Goal: Task Accomplishment & Management: Use online tool/utility

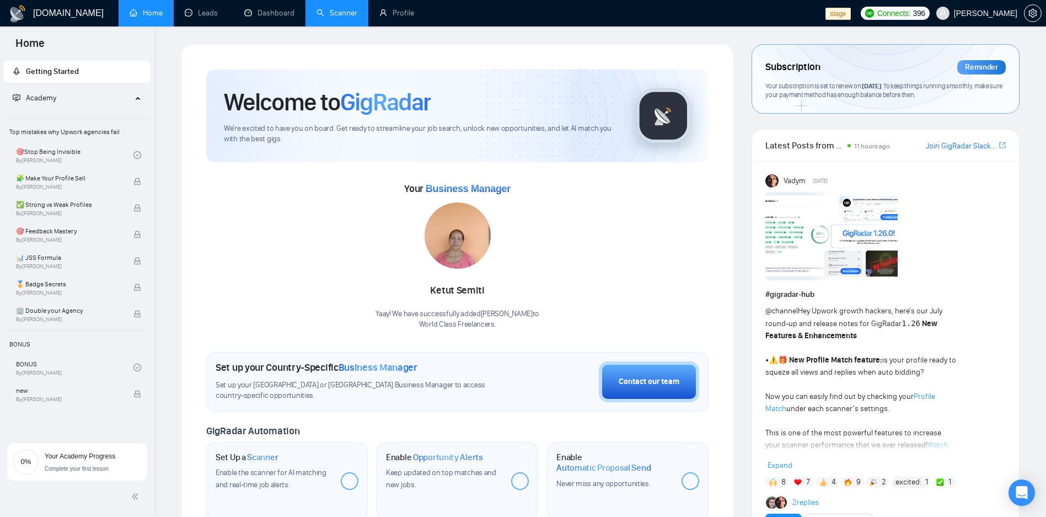
click at [334, 18] on link "Scanner" at bounding box center [337, 12] width 41 height 9
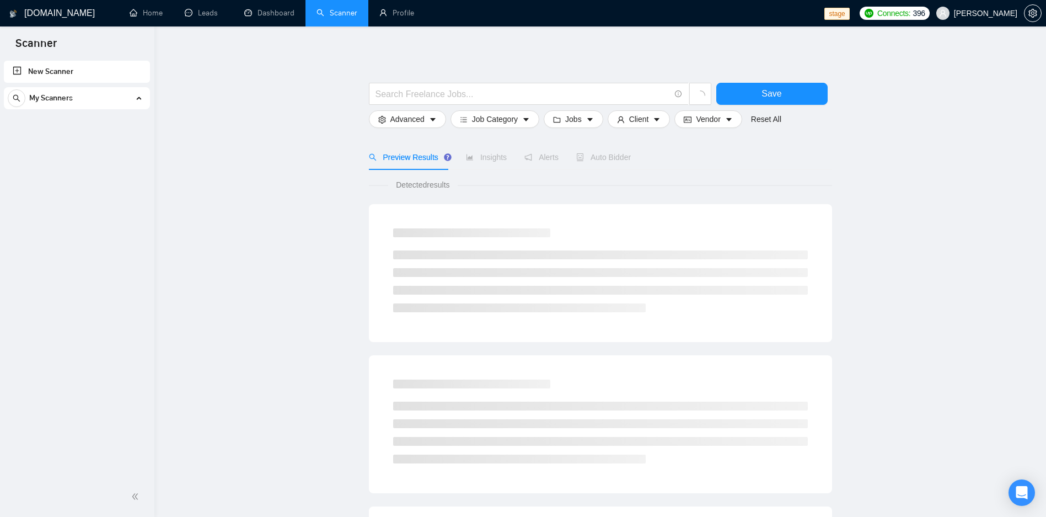
click at [113, 91] on div "My Scanners" at bounding box center [77, 98] width 138 height 22
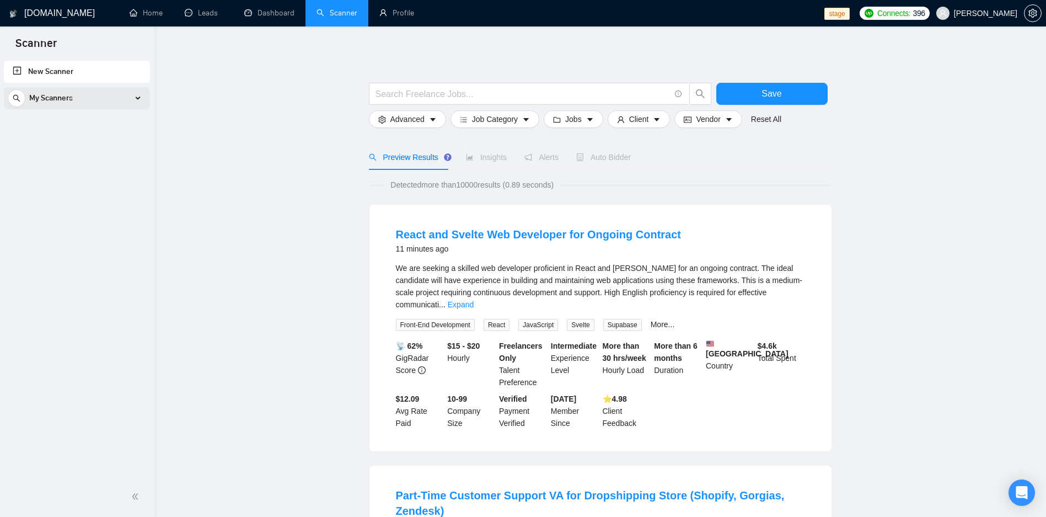
click at [102, 100] on div "My Scanners" at bounding box center [77, 98] width 138 height 22
click at [135, 105] on div "My Scanners" at bounding box center [77, 98] width 138 height 22
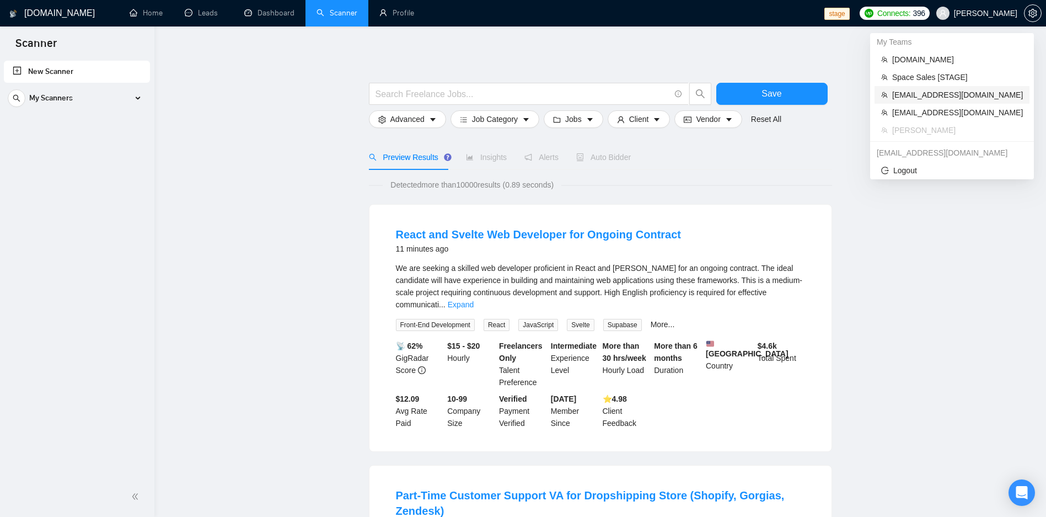
click at [953, 90] on span "[EMAIL_ADDRESS][DOMAIN_NAME]" at bounding box center [957, 95] width 131 height 12
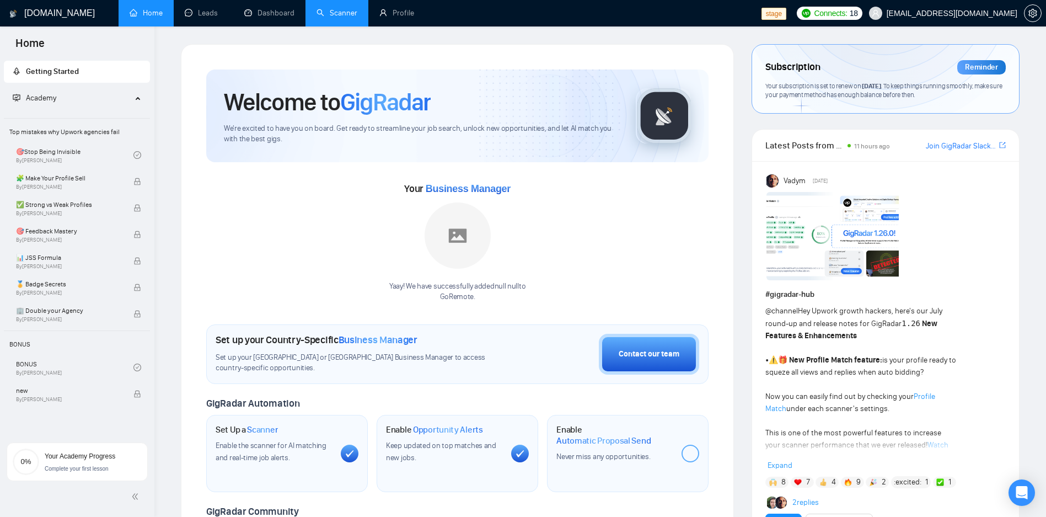
click at [347, 12] on link "Scanner" at bounding box center [337, 12] width 41 height 9
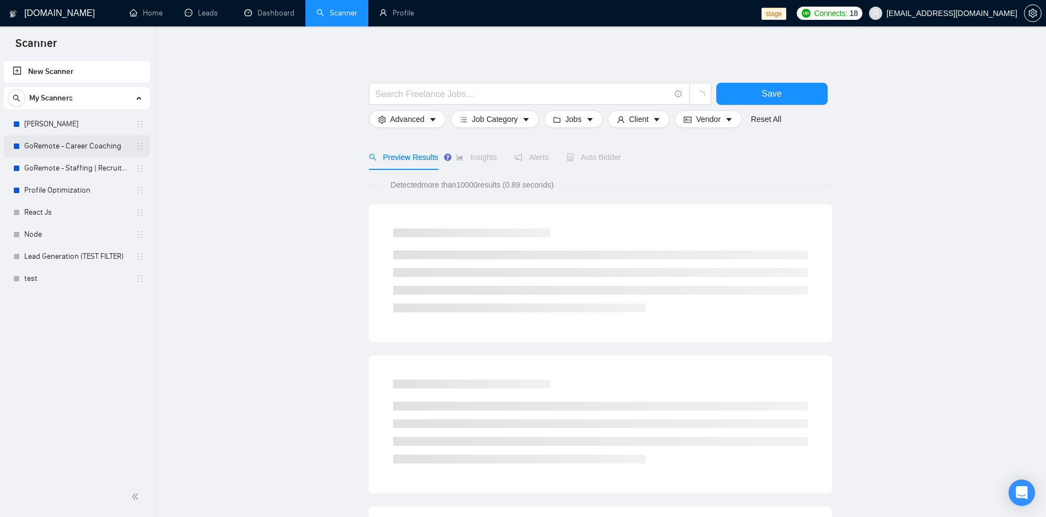
click at [61, 151] on link "GoRemote - Career Coaching" at bounding box center [76, 146] width 105 height 22
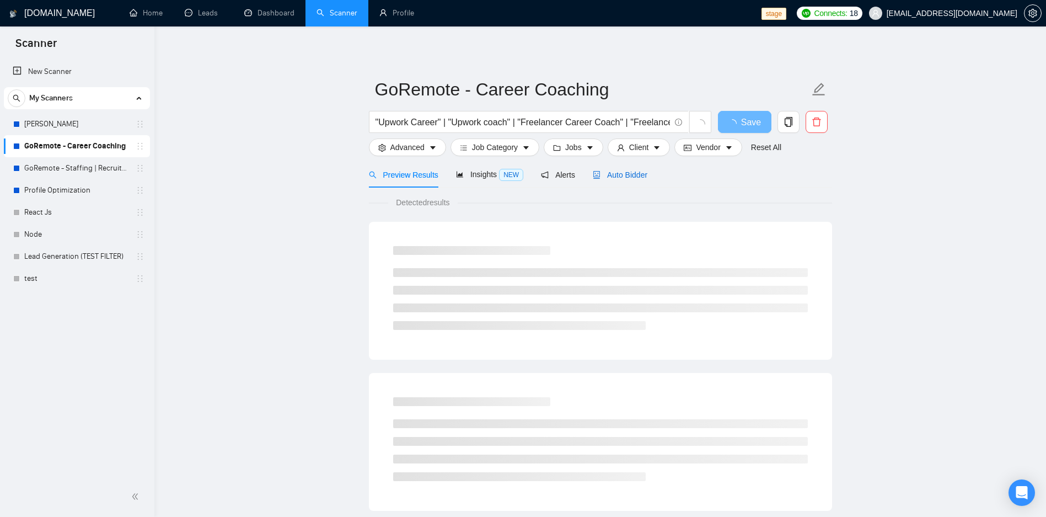
click at [623, 175] on span "Auto Bidder" at bounding box center [620, 174] width 55 height 9
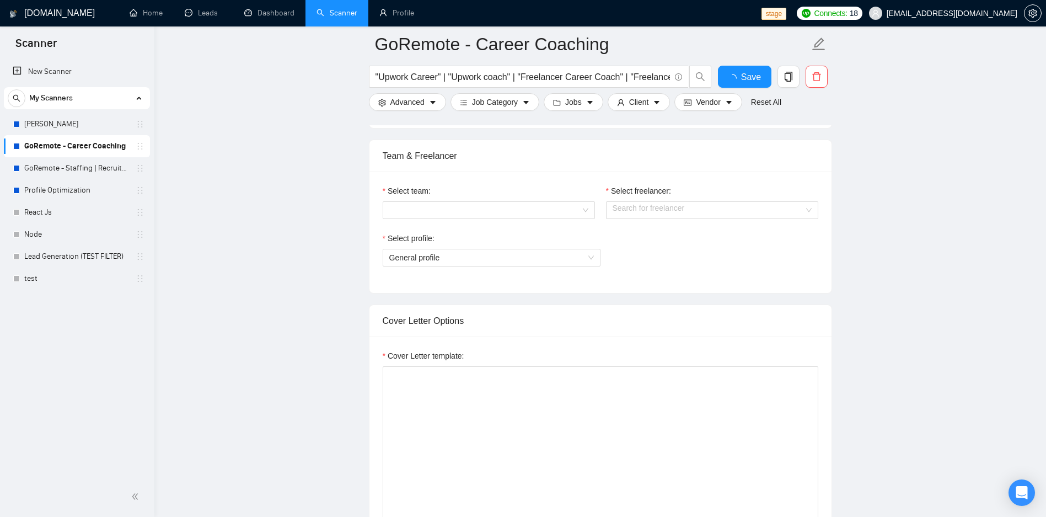
scroll to position [596, 0]
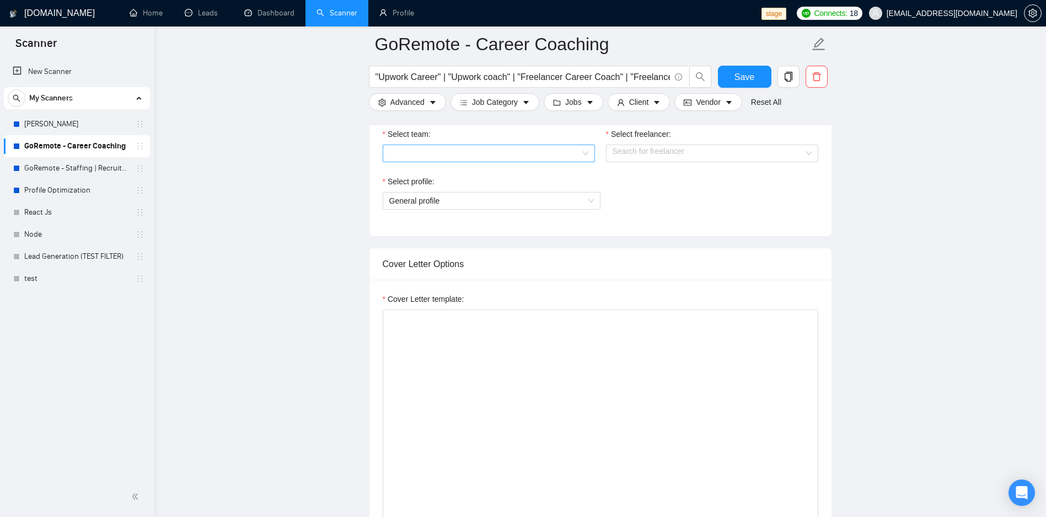
click at [549, 145] on div at bounding box center [489, 154] width 212 height 18
click at [496, 173] on div "[PERSON_NAME]" at bounding box center [488, 175] width 199 height 12
click at [660, 152] on input "Select freelancer:" at bounding box center [708, 153] width 191 height 17
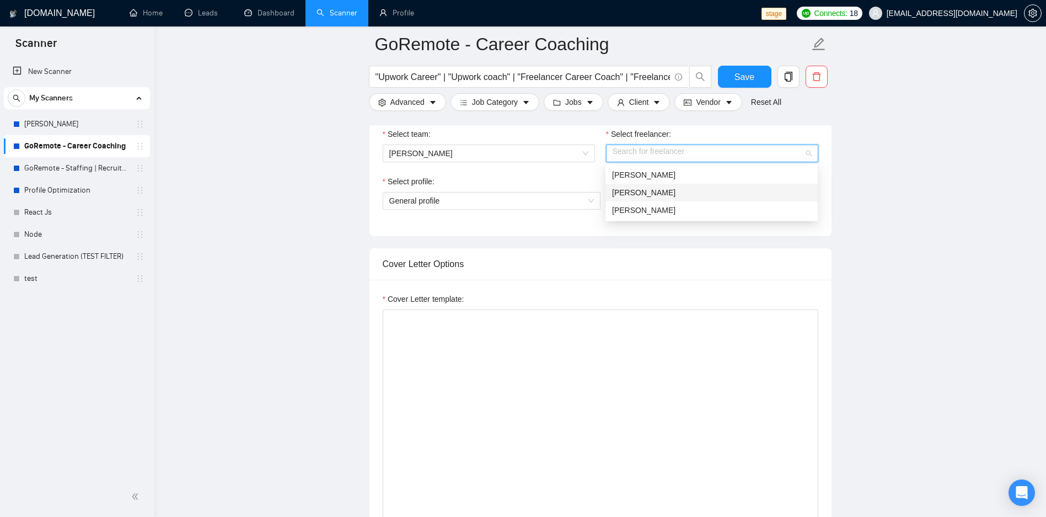
click at [642, 193] on div "[PERSON_NAME]" at bounding box center [711, 192] width 199 height 12
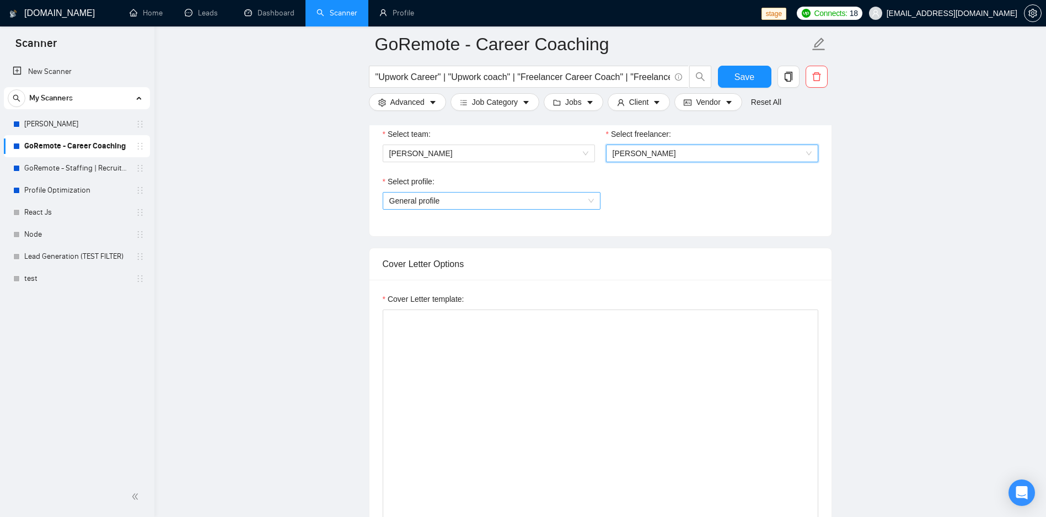
click at [477, 201] on span "General profile" at bounding box center [491, 201] width 205 height 17
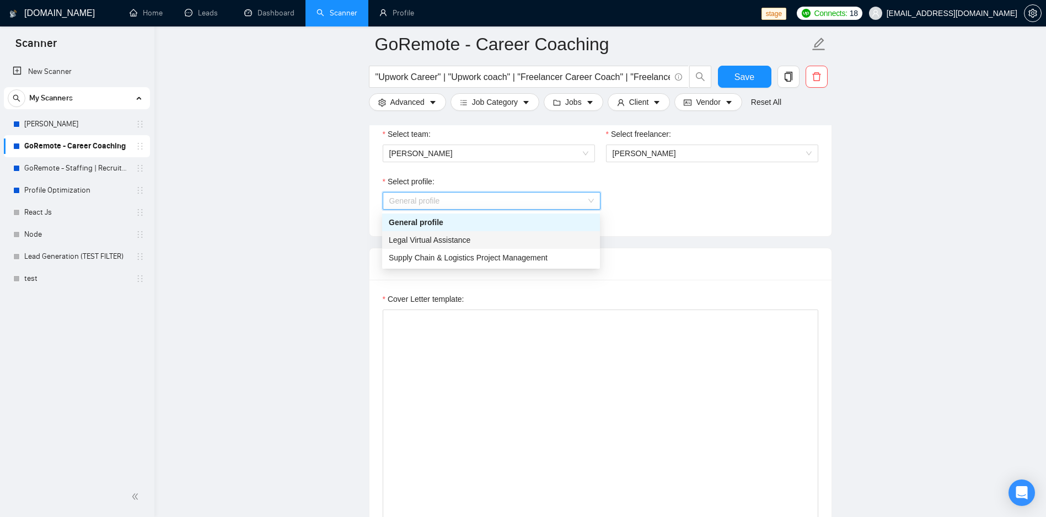
click at [484, 240] on div "Legal Virtual Assistance" at bounding box center [491, 240] width 205 height 12
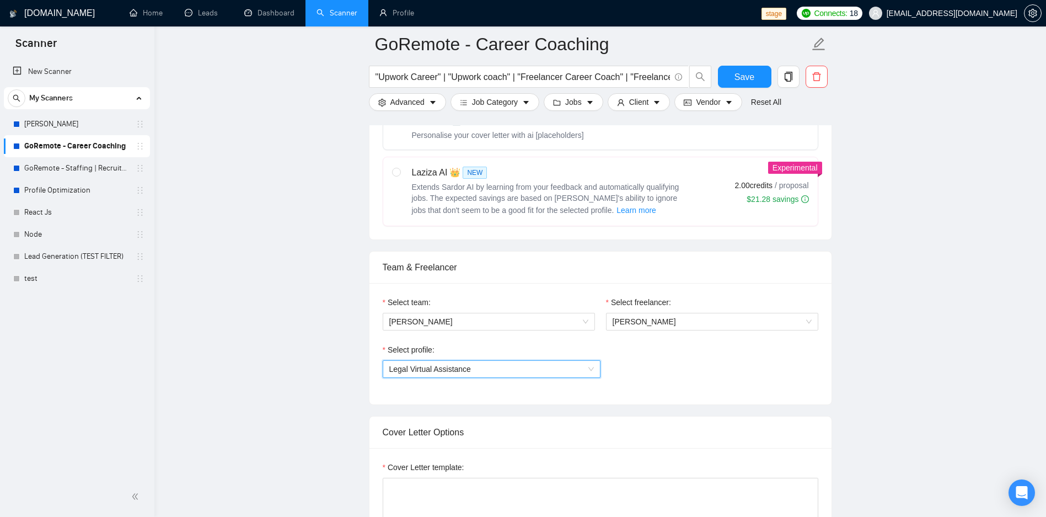
scroll to position [397, 0]
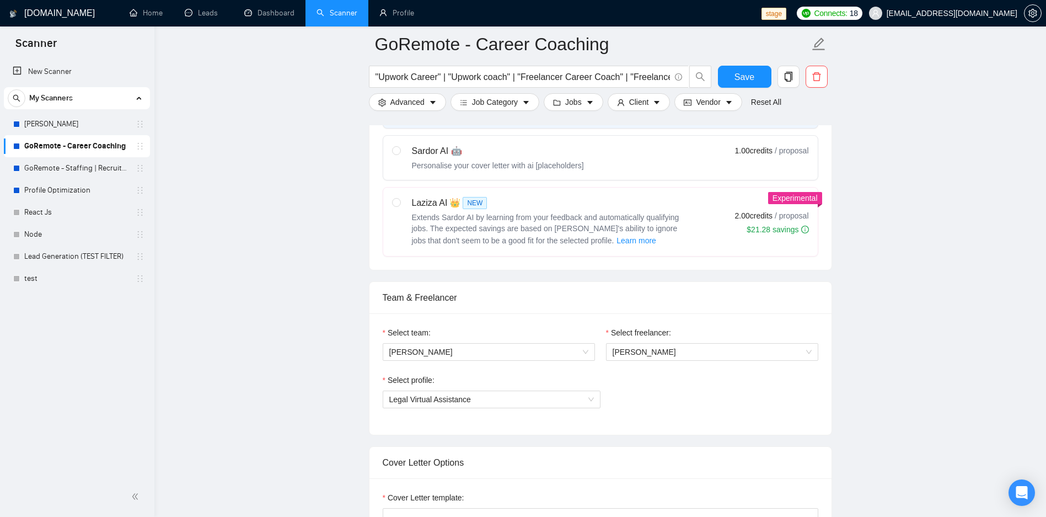
click at [402, 165] on div "Sardor AI 🤖 Personalise your cover letter with ai [placeholders]" at bounding box center [488, 158] width 192 height 26
click at [400, 154] on input "radio" at bounding box center [396, 150] width 8 height 8
radio input "true"
radio input "false"
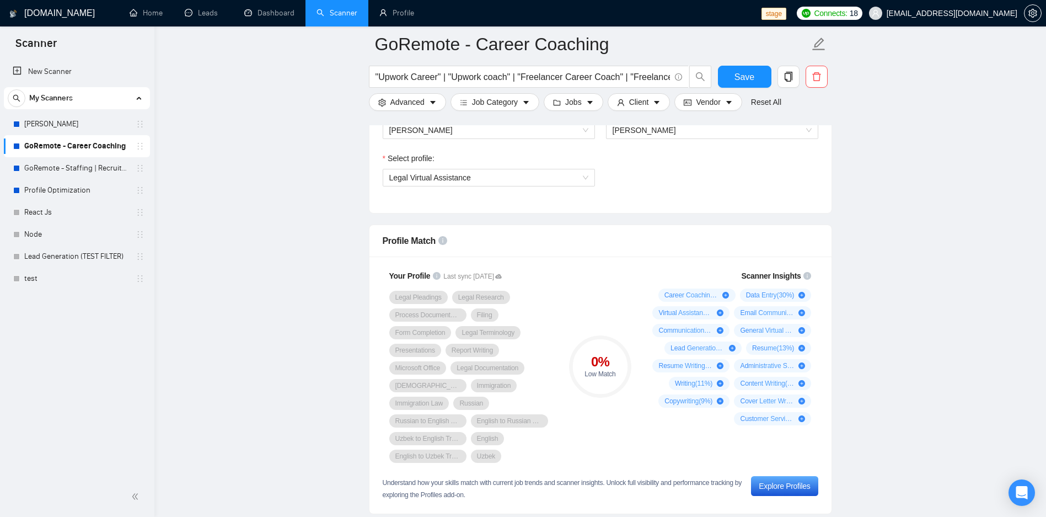
scroll to position [530, 0]
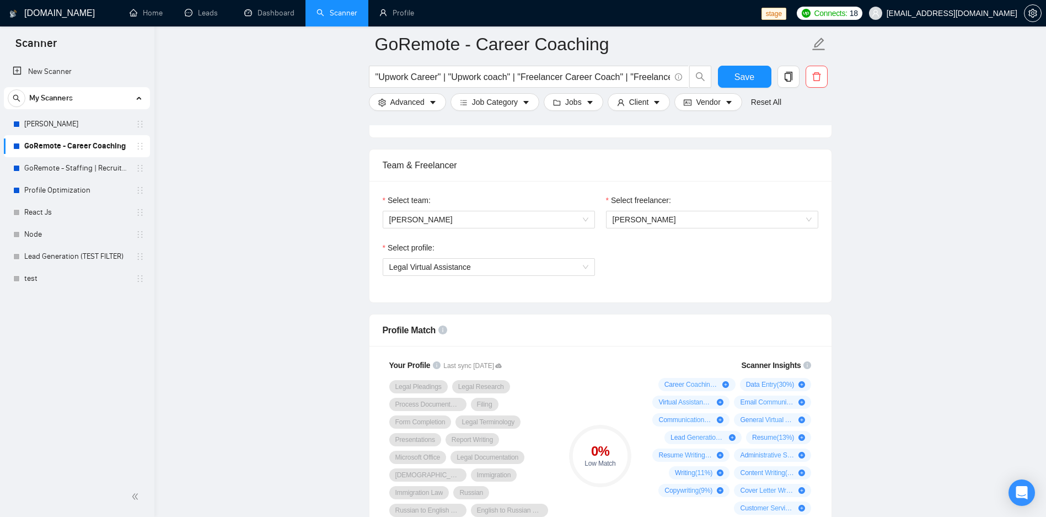
click at [457, 276] on div "Select profile: Legal Virtual Assistance" at bounding box center [488, 265] width 223 height 47
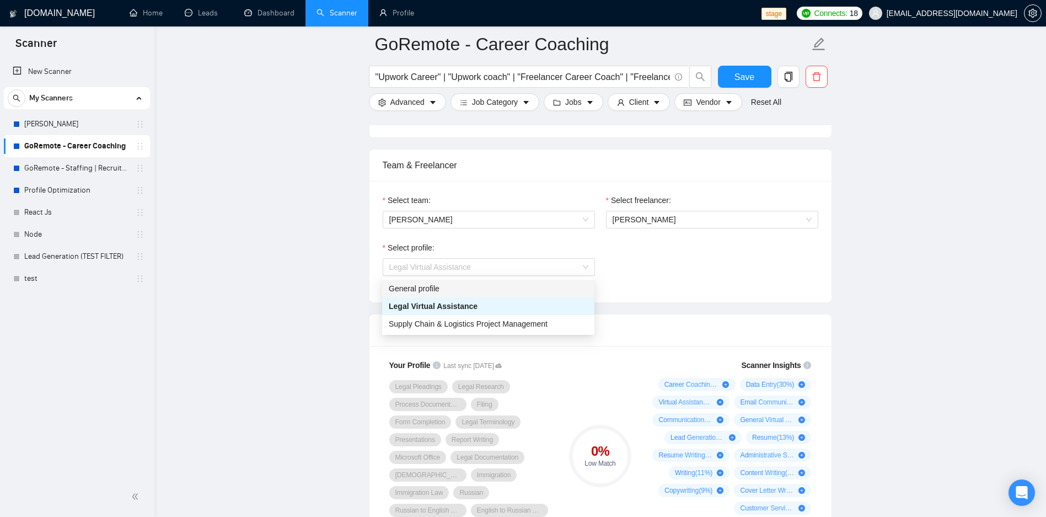
click at [442, 289] on div "General profile" at bounding box center [488, 288] width 199 height 12
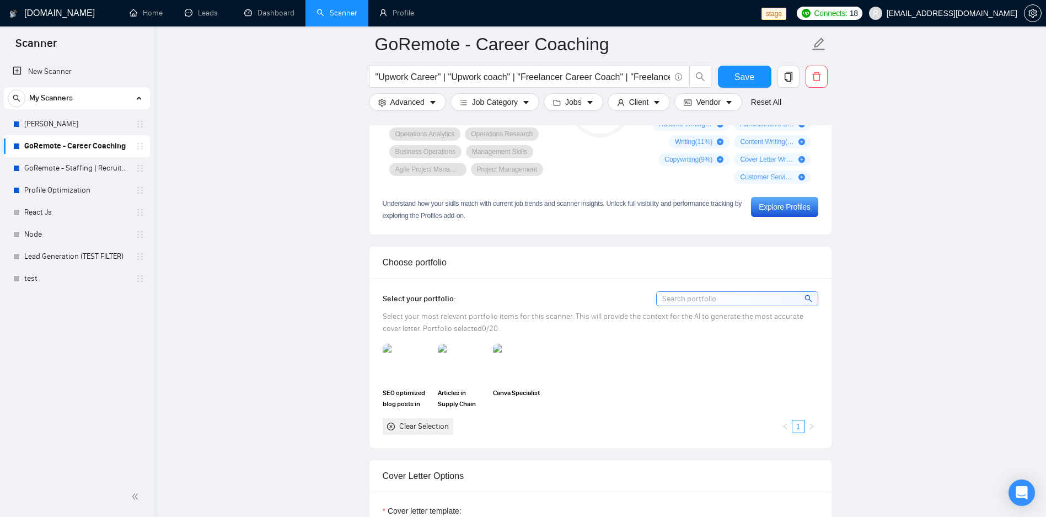
scroll to position [463, 0]
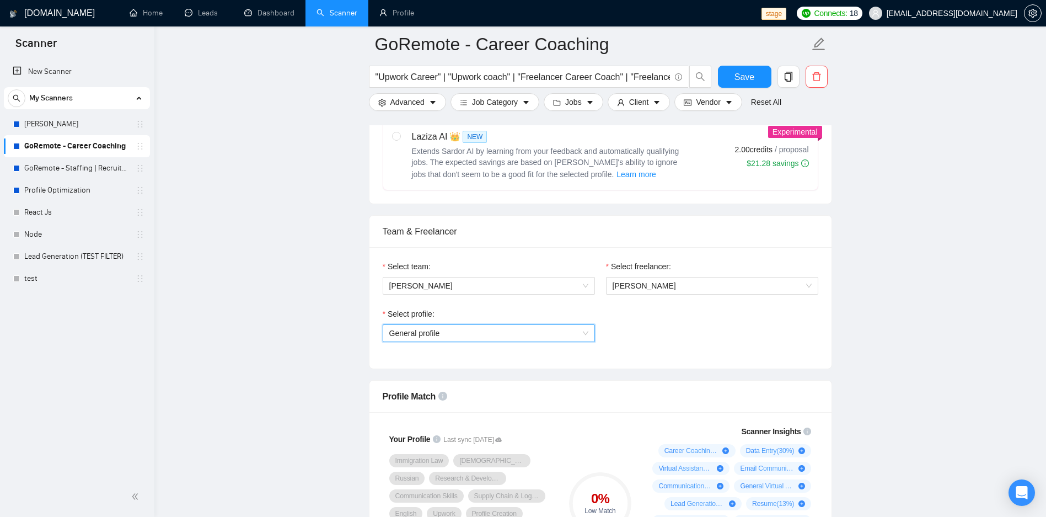
click at [436, 329] on span "General profile" at bounding box center [488, 333] width 199 height 17
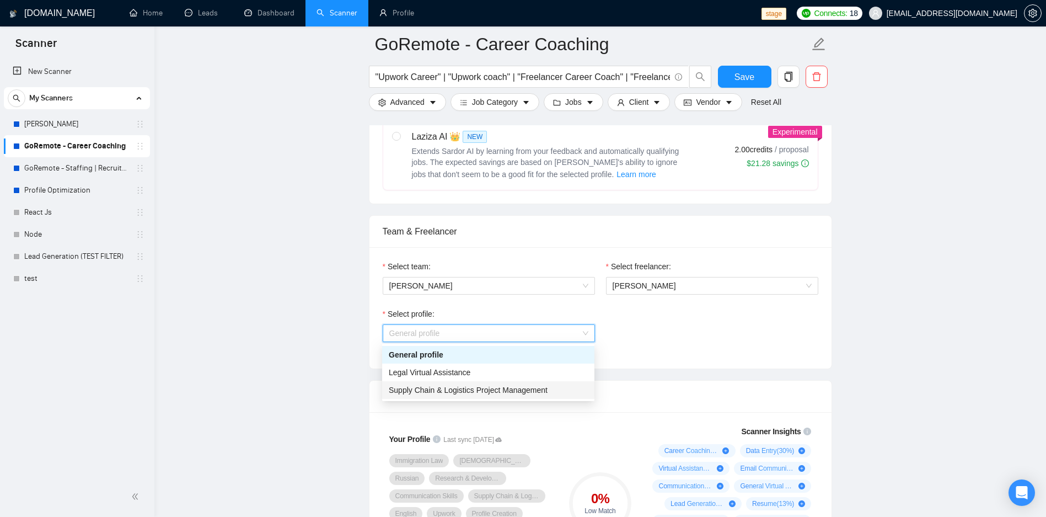
click at [425, 390] on span "Supply Chain & Logistics Project Management" at bounding box center [468, 390] width 159 height 9
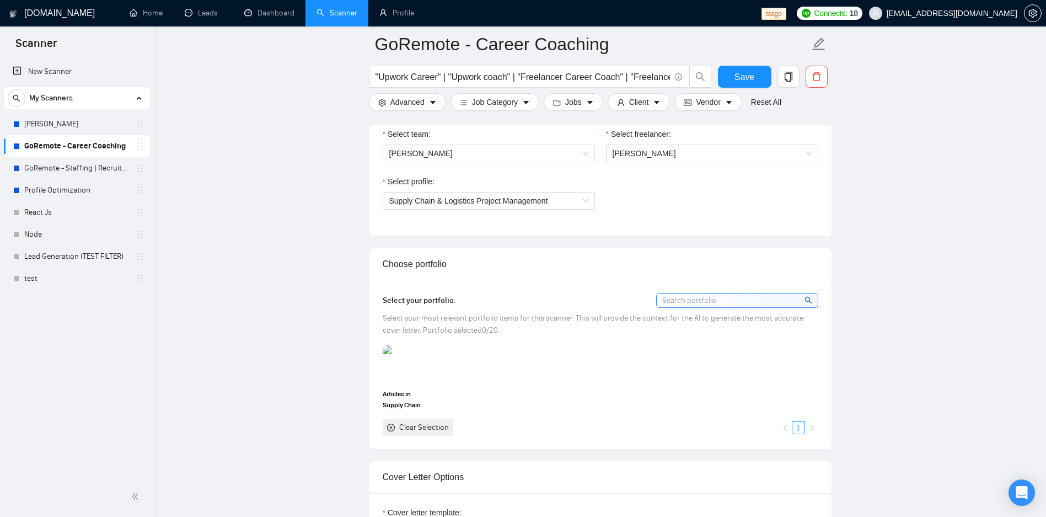
scroll to position [530, 0]
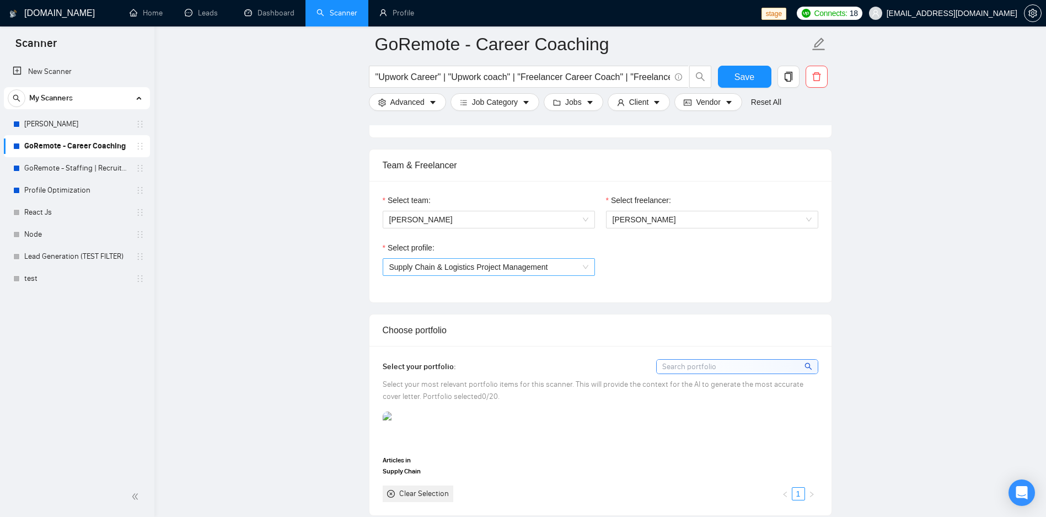
click at [456, 272] on span "Supply Chain & Logistics Project Management" at bounding box center [488, 267] width 199 height 17
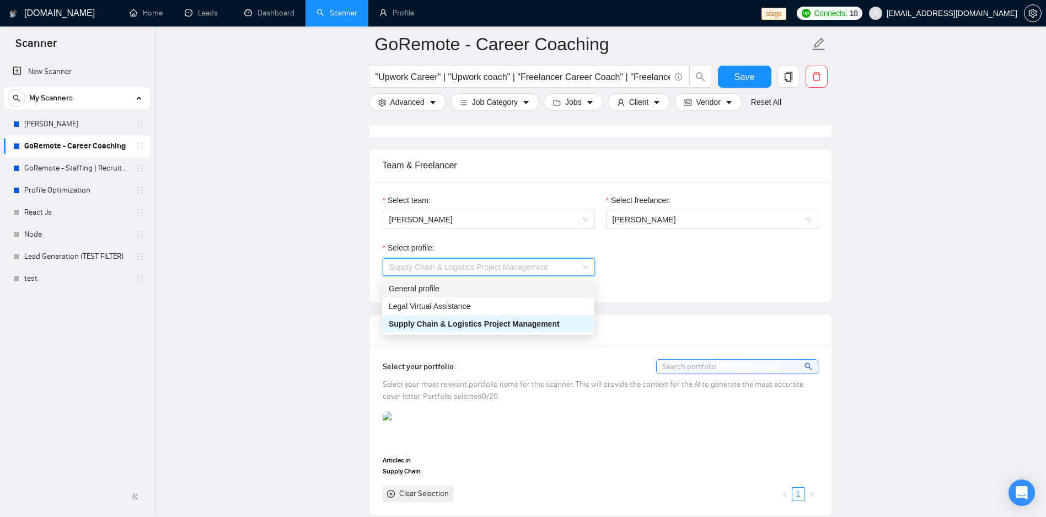
click at [446, 292] on div "General profile" at bounding box center [488, 288] width 199 height 12
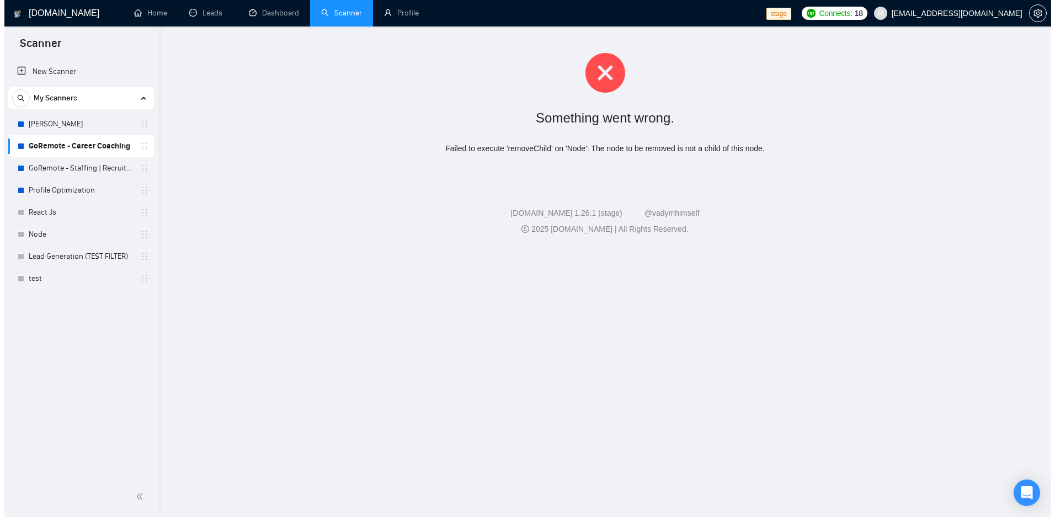
scroll to position [0, 0]
click at [698, 170] on div "Something went wrong. Failed to execute 'removeChild' on 'Node': The node to be…" at bounding box center [604, 103] width 900 height 154
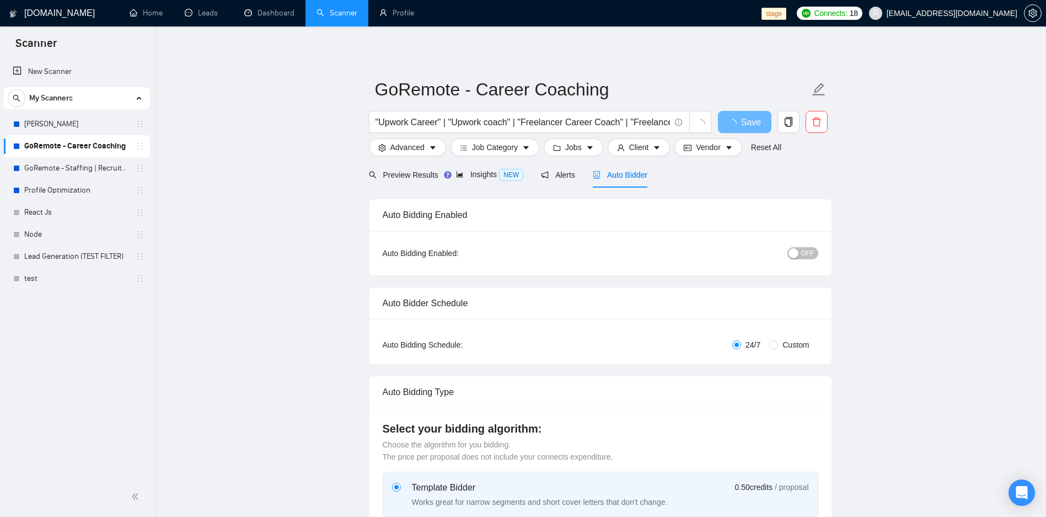
click at [632, 175] on span "Auto Bidder" at bounding box center [620, 174] width 55 height 9
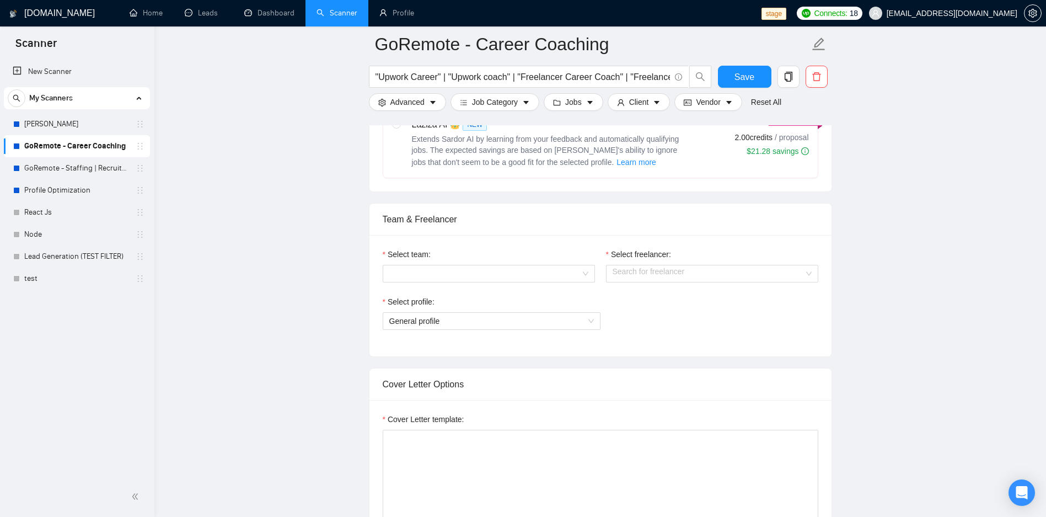
scroll to position [438, 0]
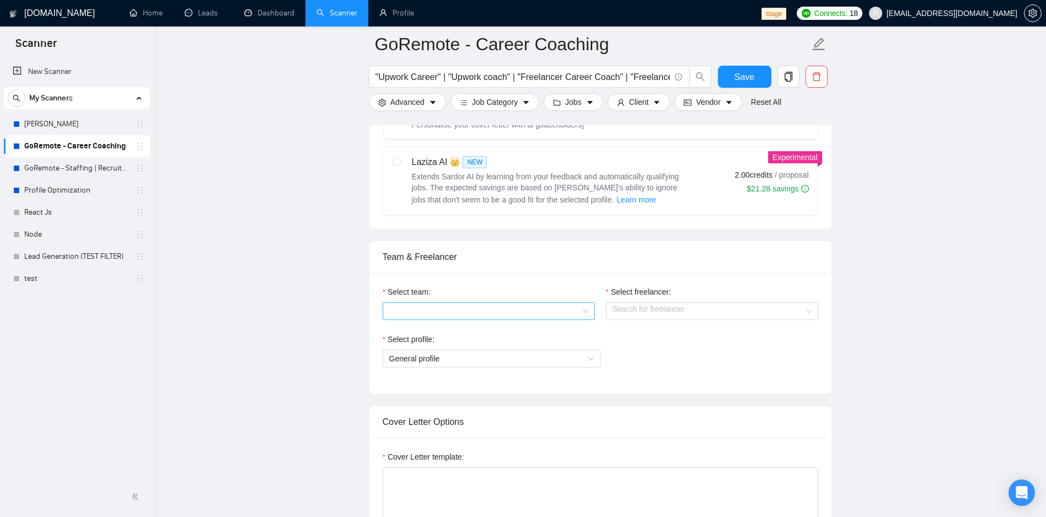
click at [488, 304] on input "Select team:" at bounding box center [484, 311] width 191 height 17
click at [452, 337] on div "[PERSON_NAME]" at bounding box center [488, 333] width 199 height 12
click at [732, 310] on input "Select freelancer:" at bounding box center [708, 311] width 191 height 17
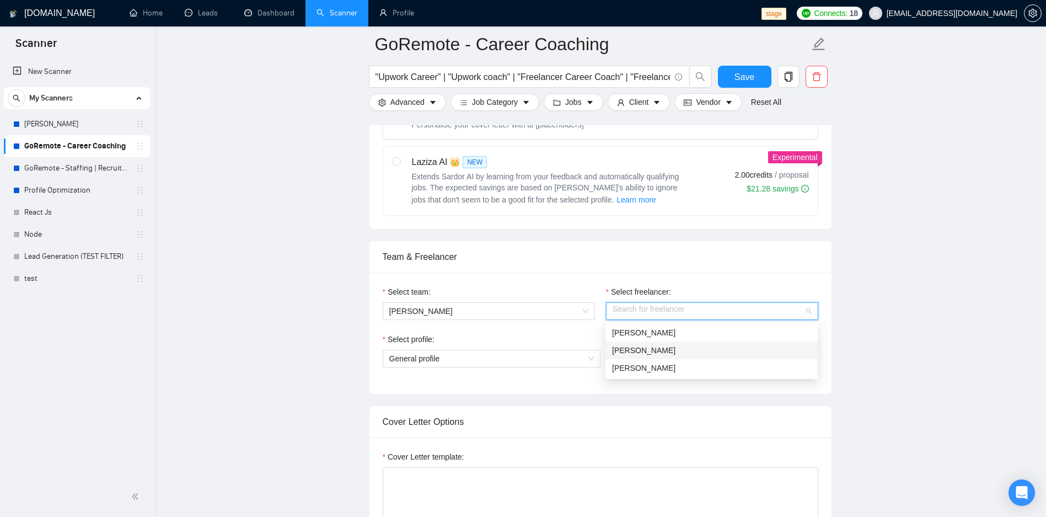
click at [642, 352] on div "[PERSON_NAME]" at bounding box center [711, 350] width 199 height 12
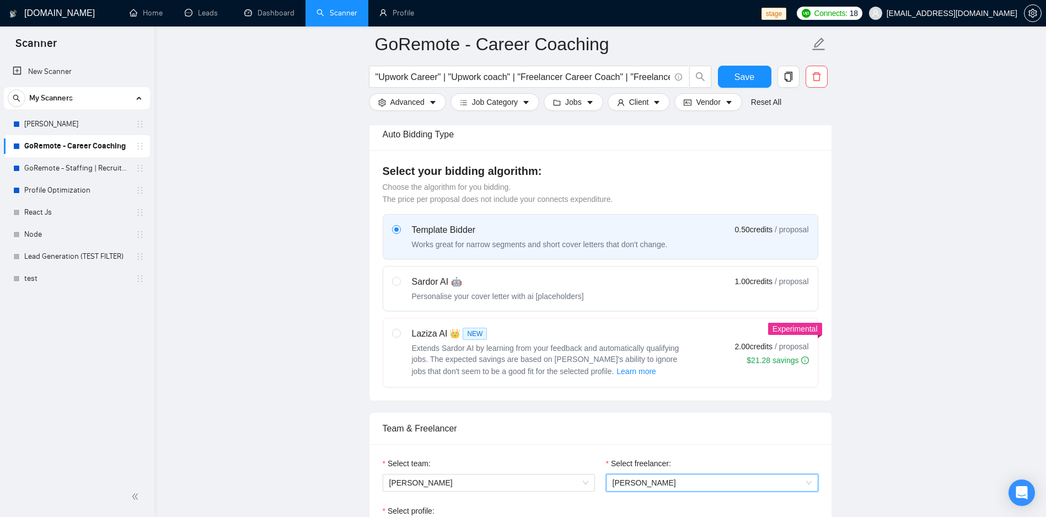
scroll to position [107, 0]
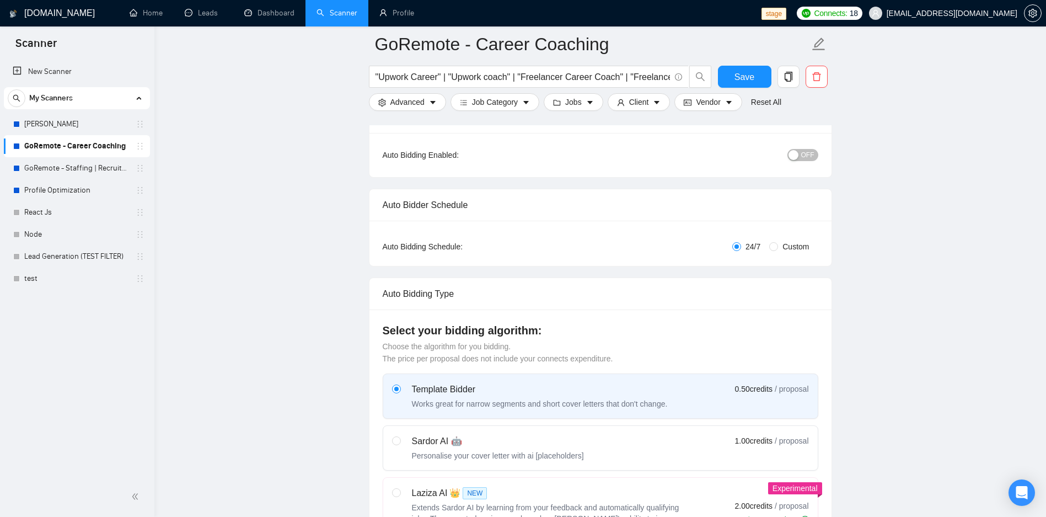
drag, startPoint x: 410, startPoint y: 446, endPoint x: 523, endPoint y: 411, distance: 118.7
click at [410, 446] on div "Sardor AI 🤖 Personalise your cover letter with ai [placeholders]" at bounding box center [488, 448] width 192 height 26
click at [400, 444] on input "radio" at bounding box center [396, 440] width 8 height 8
radio input "true"
radio input "false"
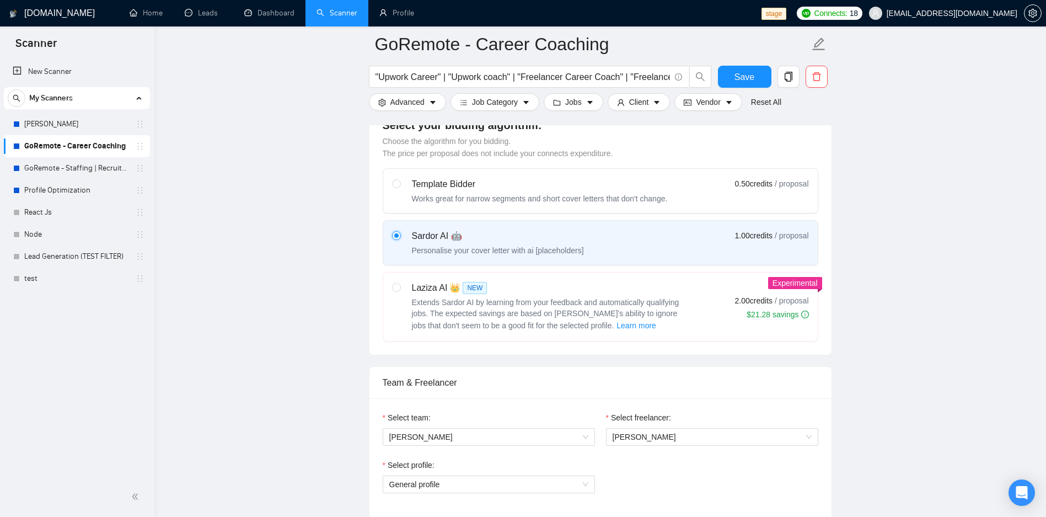
scroll to position [438, 0]
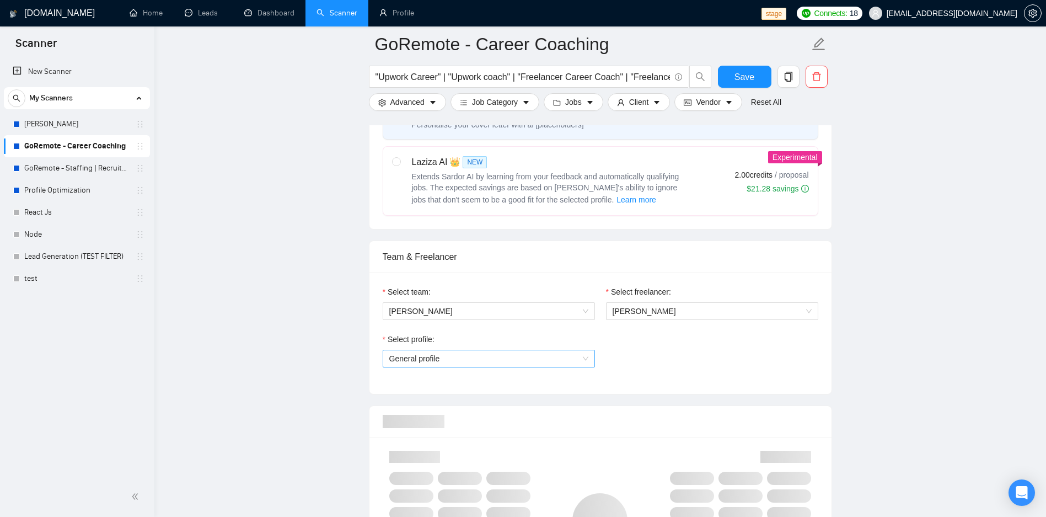
click at [445, 361] on span "General profile" at bounding box center [488, 358] width 199 height 17
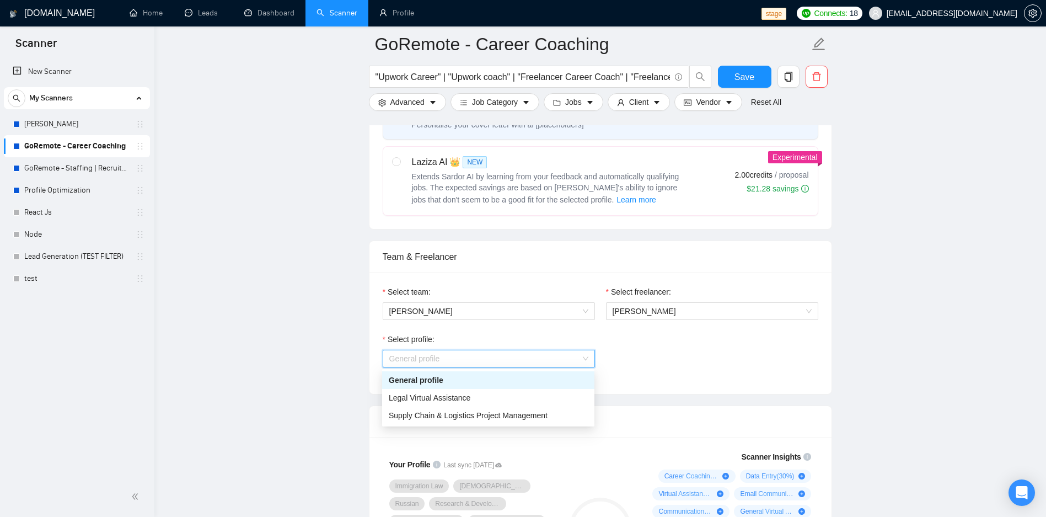
click at [439, 378] on div "General profile" at bounding box center [488, 380] width 199 height 12
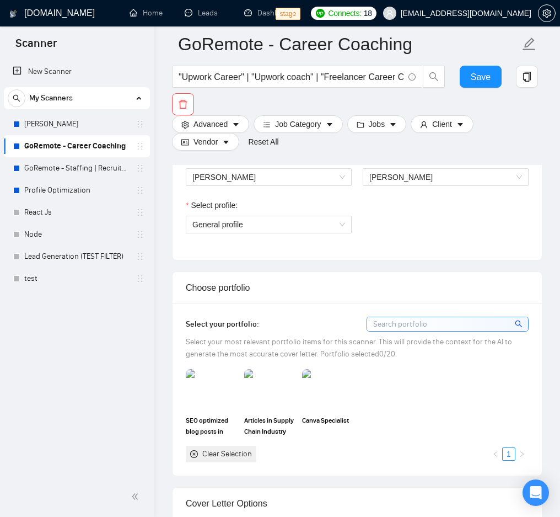
scroll to position [637, 0]
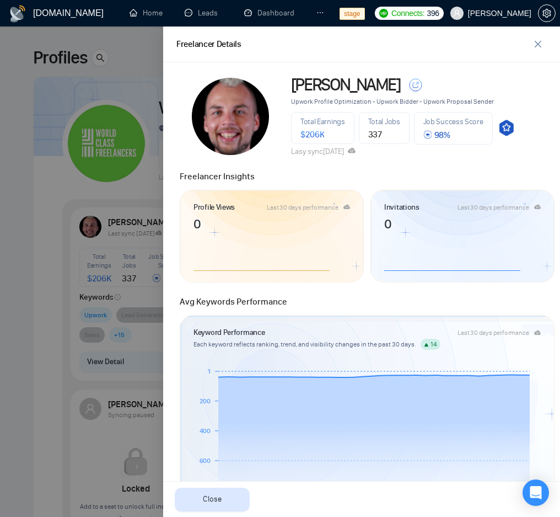
scroll to position [66, 0]
